Goal: Task Accomplishment & Management: Use online tool/utility

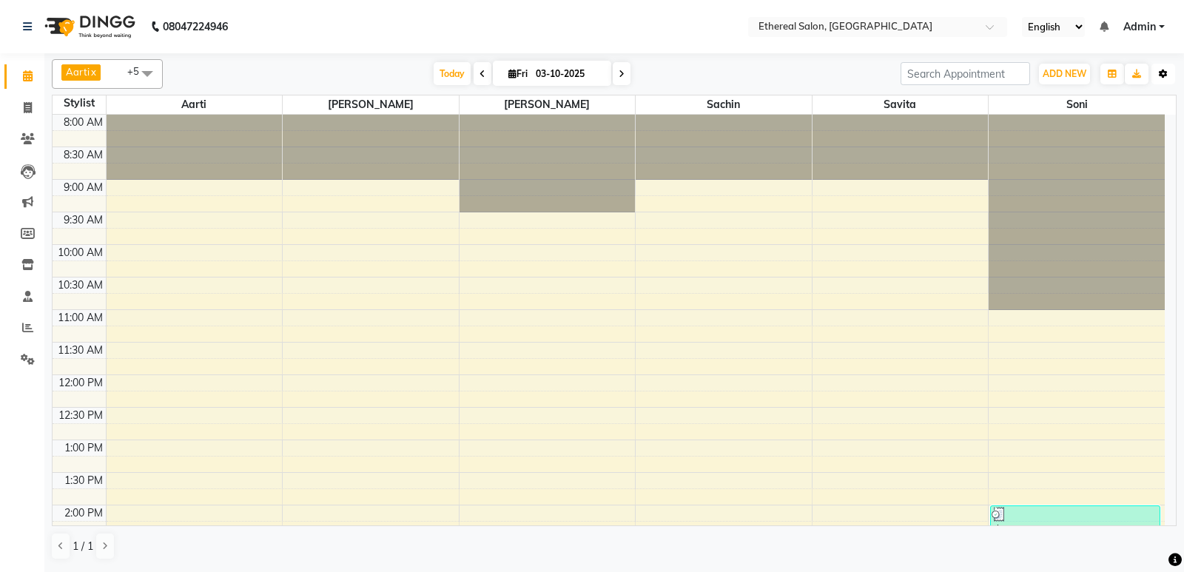
click at [1169, 78] on button "Toggle Dropdown" at bounding box center [1163, 74] width 24 height 21
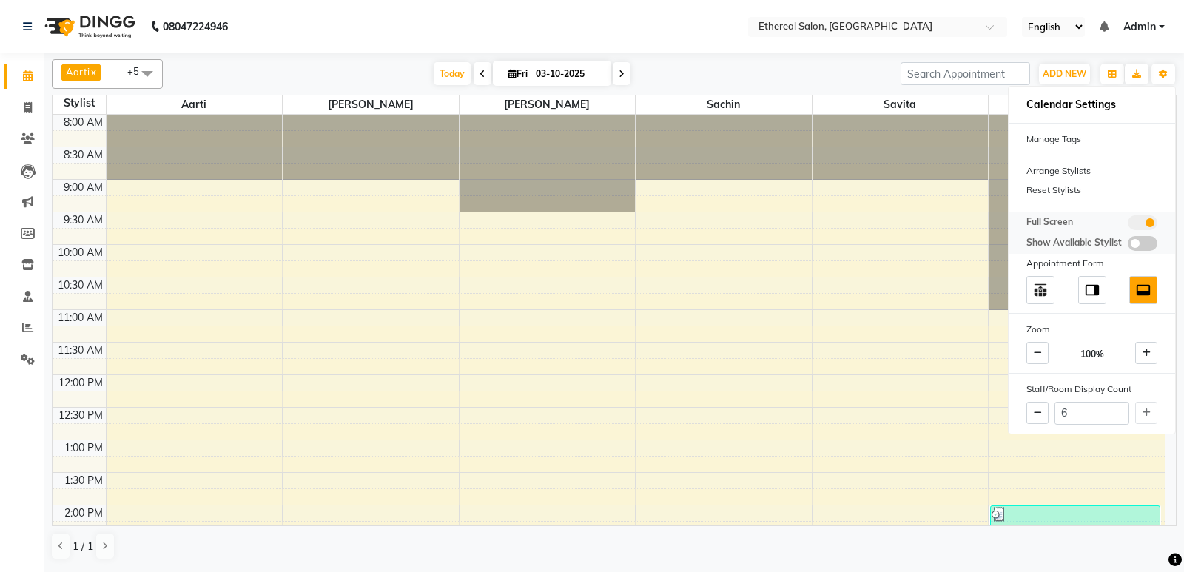
click at [1144, 226] on span at bounding box center [1142, 222] width 30 height 15
click at [1127, 225] on input "checkbox" at bounding box center [1127, 225] width 0 height 0
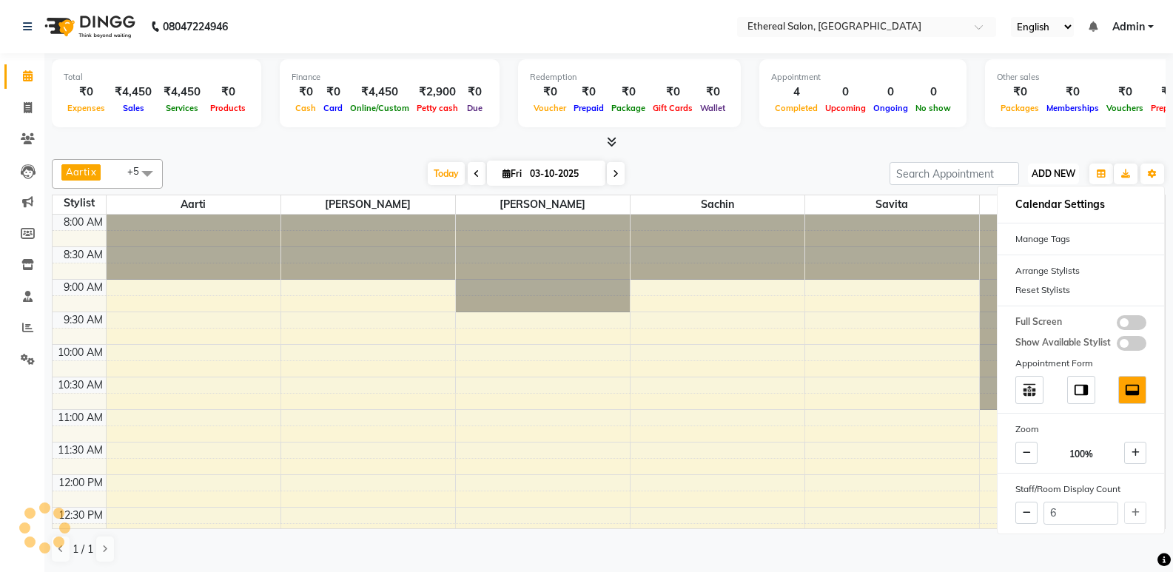
drag, startPoint x: 1057, startPoint y: 166, endPoint x: 1053, endPoint y: 175, distance: 9.9
click at [1053, 175] on button "ADD NEW Toggle Dropdown" at bounding box center [1053, 174] width 51 height 21
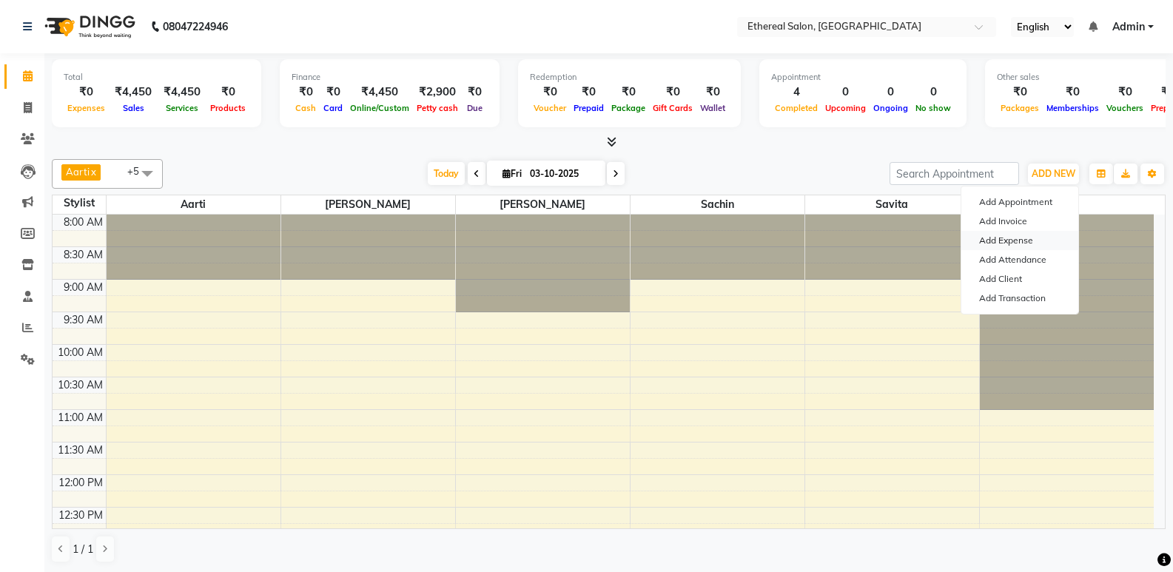
click at [1040, 244] on link "Add Expense" at bounding box center [1019, 240] width 117 height 19
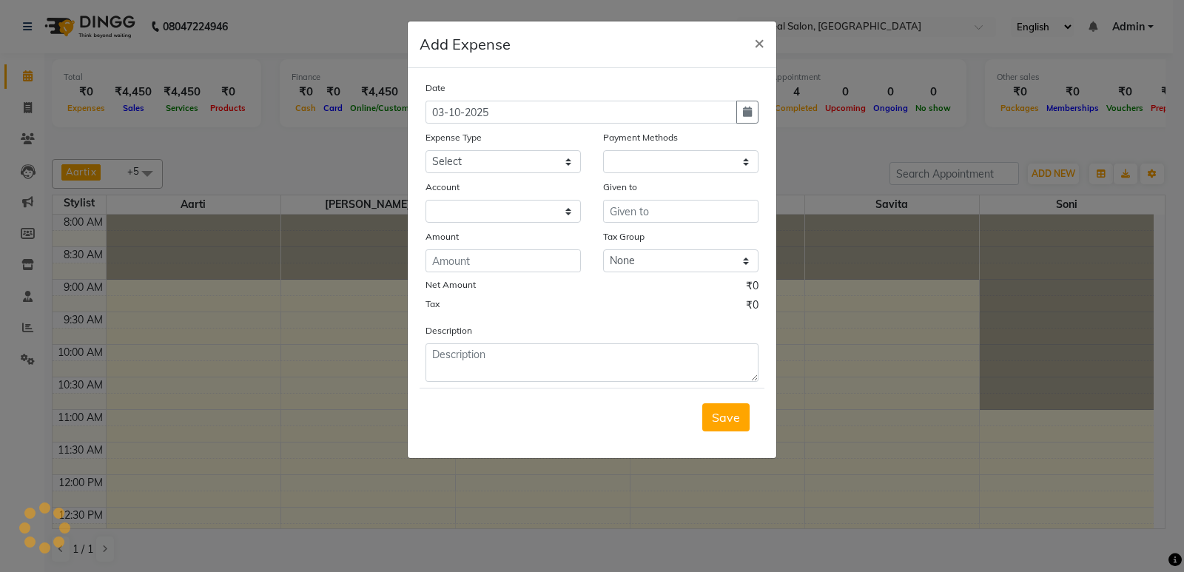
select select "1"
select select "1647"
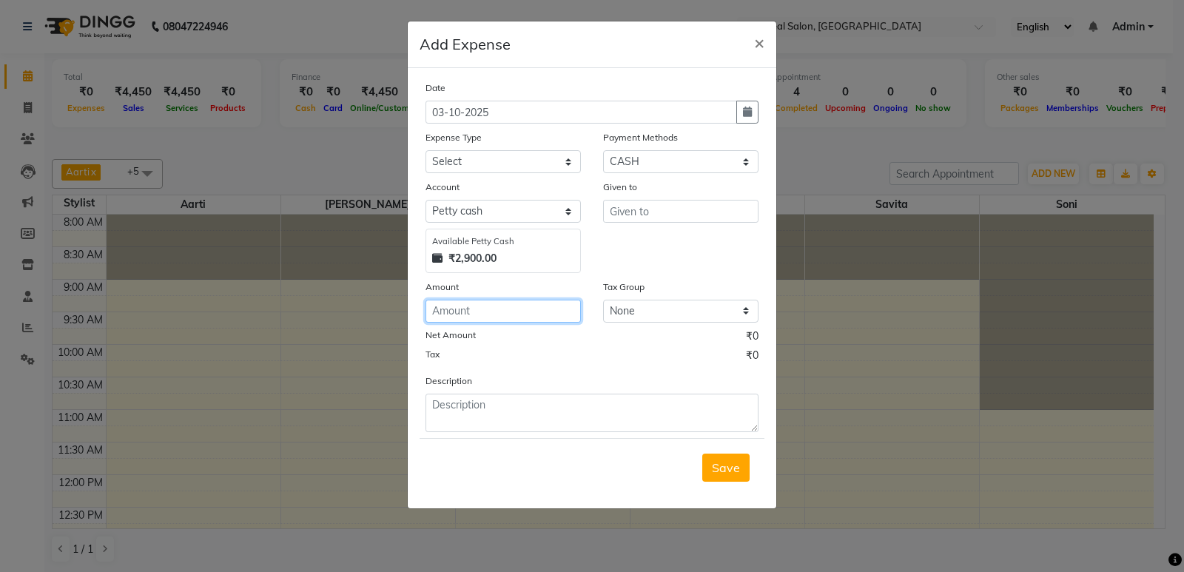
click at [510, 314] on input "number" at bounding box center [502, 311] width 155 height 23
type input "2800"
click at [660, 215] on input "text" at bounding box center [680, 211] width 155 height 23
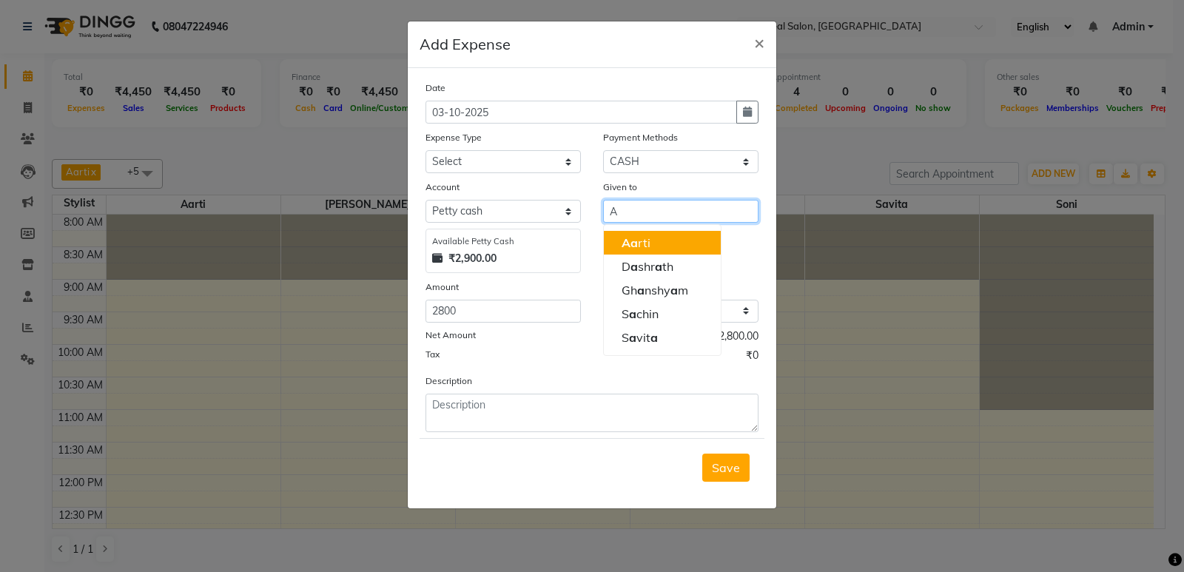
click at [653, 243] on button "A a rti" at bounding box center [662, 243] width 117 height 24
type input "Aarti"
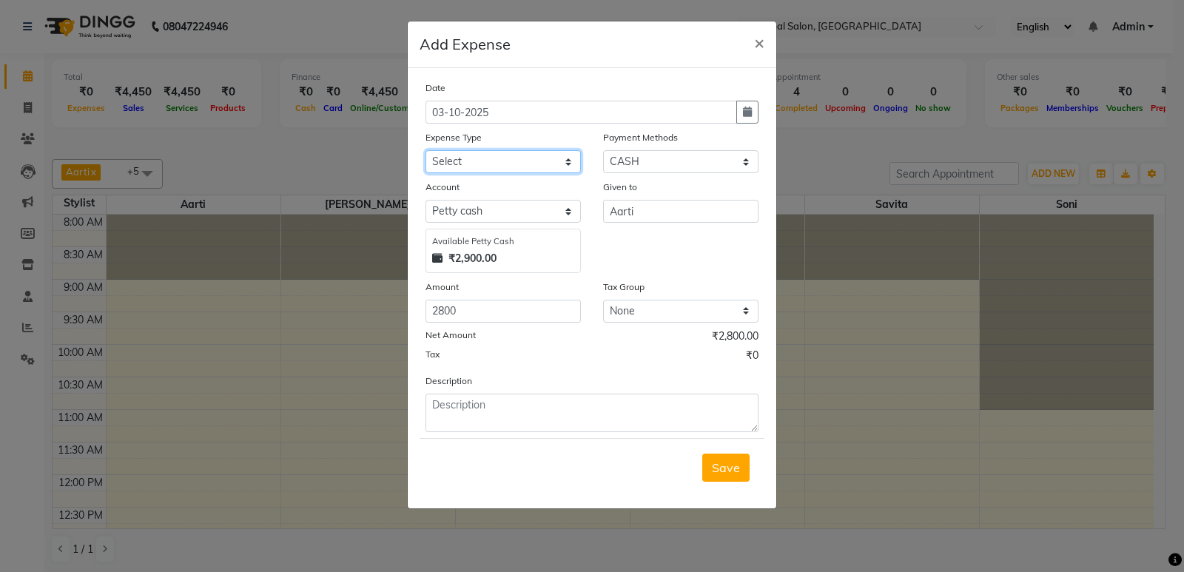
click at [507, 161] on select "Select Advance Salary Bank charges Car maintenance Cash transfer to bank Cash t…" at bounding box center [502, 161] width 155 height 23
select select "13"
click at [425, 150] on select "Select Advance Salary Bank charges Car maintenance Cash transfer to bank Cash t…" at bounding box center [502, 161] width 155 height 23
click at [723, 476] on button "Save" at bounding box center [725, 468] width 47 height 28
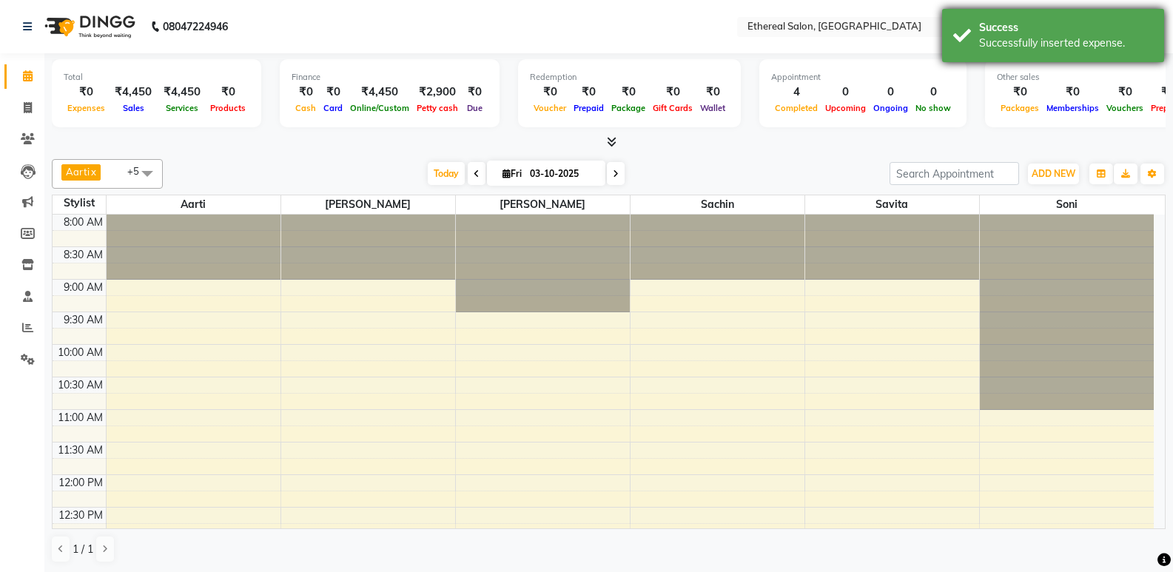
click at [1084, 49] on div "Successfully inserted expense." at bounding box center [1066, 44] width 174 height 16
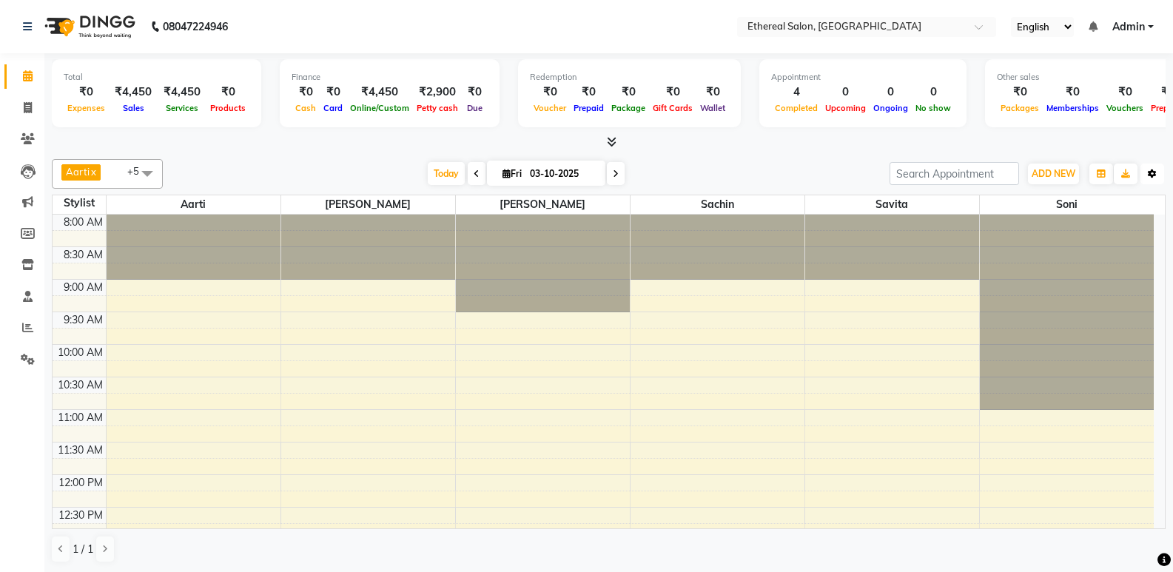
click at [1151, 174] on icon "button" at bounding box center [1151, 173] width 9 height 9
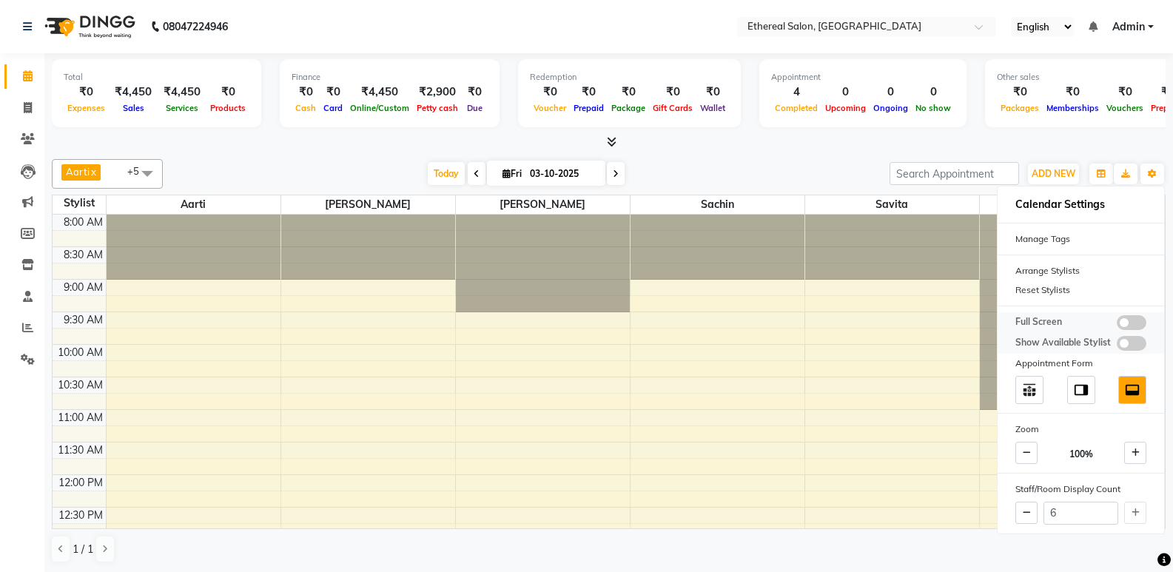
click at [1131, 327] on span at bounding box center [1131, 322] width 30 height 15
click at [1116, 325] on input "checkbox" at bounding box center [1116, 325] width 0 height 0
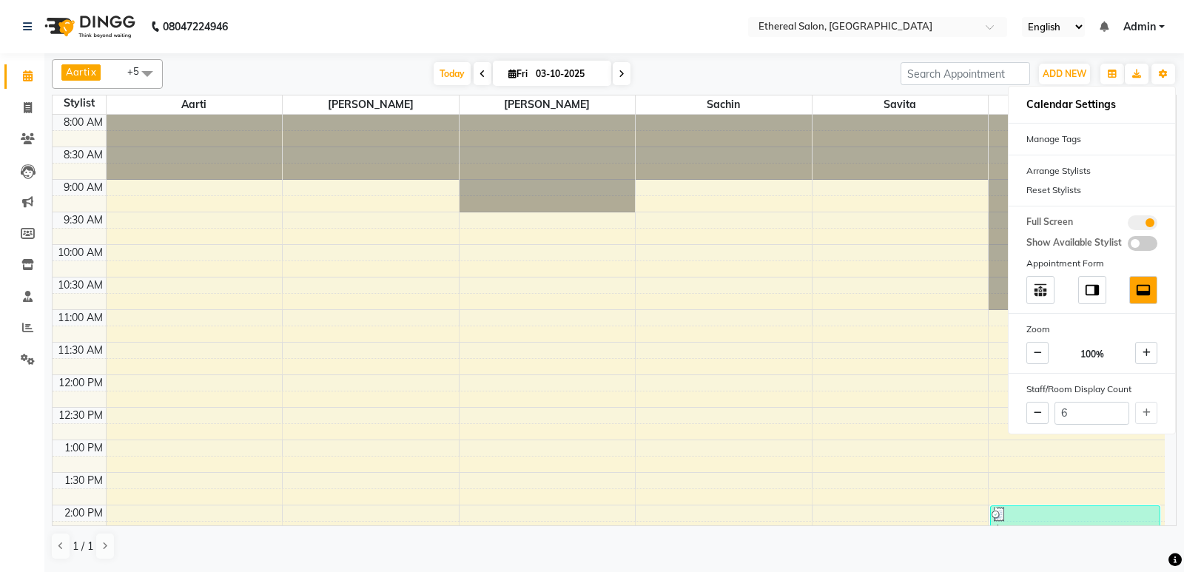
click at [1156, 30] on link "Admin" at bounding box center [1143, 27] width 41 height 16
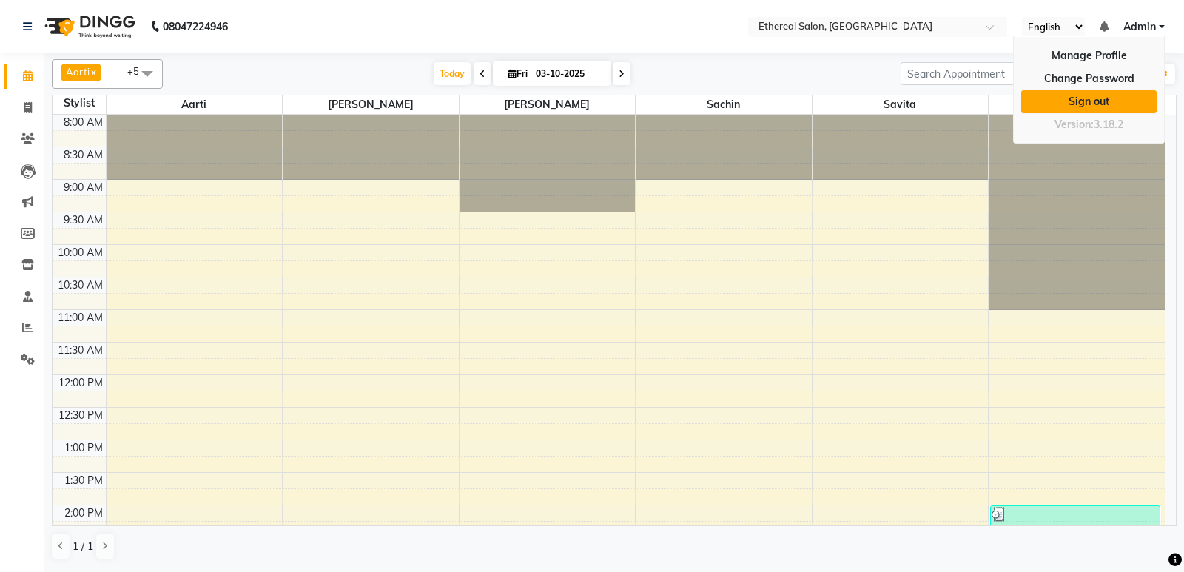
click at [1127, 96] on link "Sign out" at bounding box center [1088, 101] width 135 height 23
